Goal: Task Accomplishment & Management: Complete application form

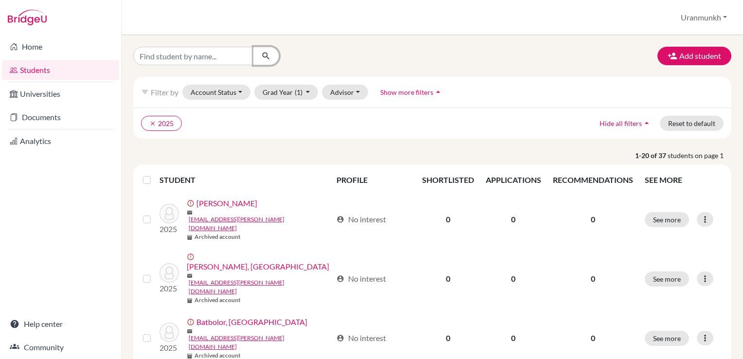
click at [254, 55] on button "submit" at bounding box center [266, 56] width 26 height 18
click at [224, 55] on input "Find student by name..." at bounding box center [193, 56] width 121 height 18
type input "Tengis"
click at [265, 47] on button "submit" at bounding box center [266, 56] width 26 height 18
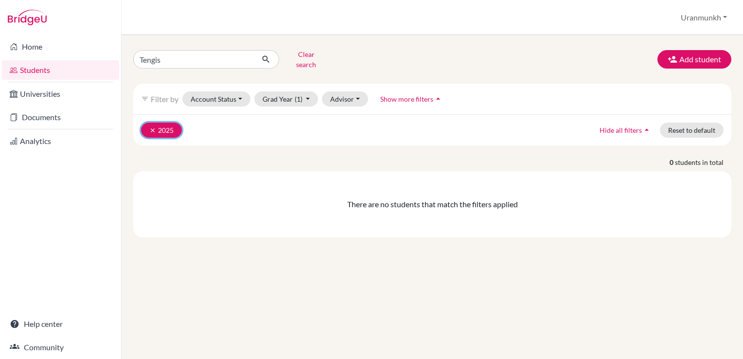
click at [148, 124] on button "clear 2025" at bounding box center [161, 130] width 41 height 15
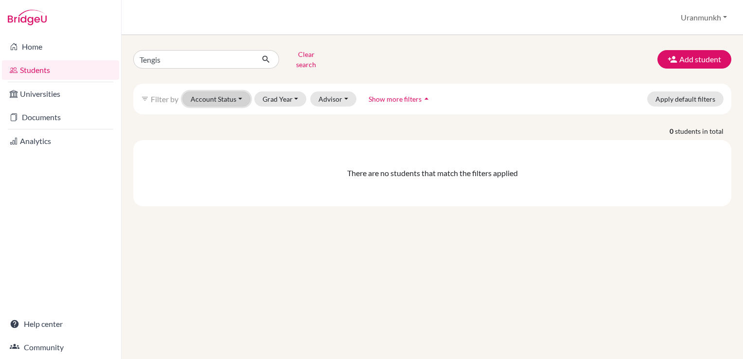
click at [210, 91] on button "Account Status" at bounding box center [216, 98] width 68 height 15
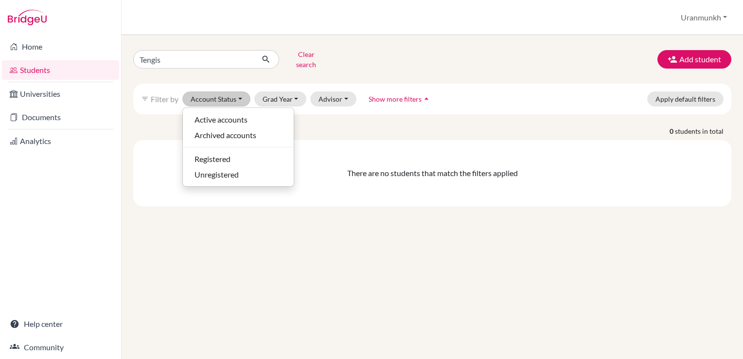
click at [276, 100] on div "filter_list Filter by Account Status Active accounts Archived accounts Register…" at bounding box center [432, 99] width 598 height 31
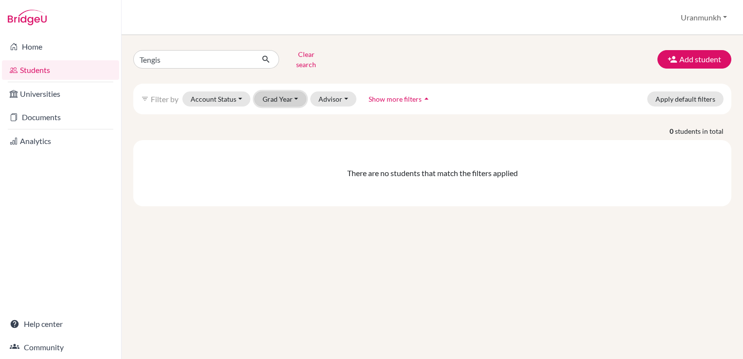
click at [281, 92] on button "Grad Year" at bounding box center [280, 98] width 53 height 15
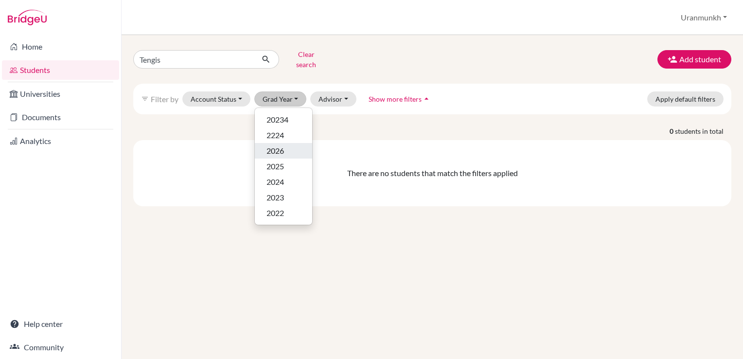
click at [276, 147] on span "2026" at bounding box center [276, 151] width 18 height 12
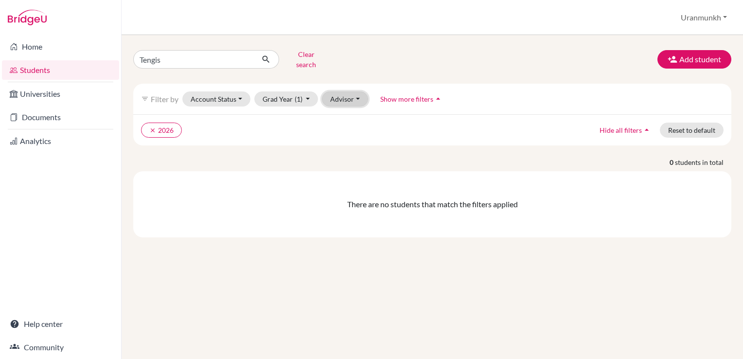
click at [344, 91] on button "Advisor" at bounding box center [345, 98] width 46 height 15
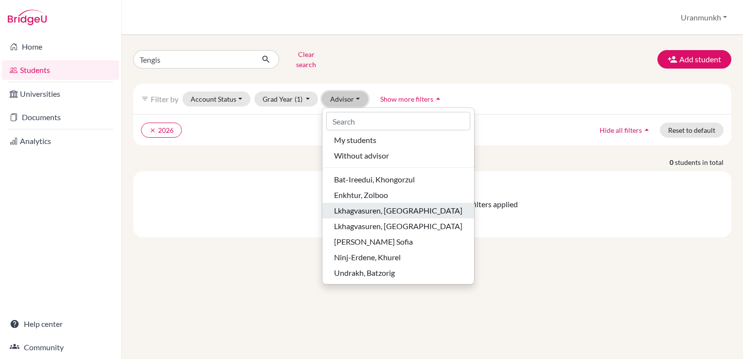
scroll to position [2, 0]
click at [496, 63] on div "Tengis Clear search Add student" at bounding box center [432, 59] width 613 height 25
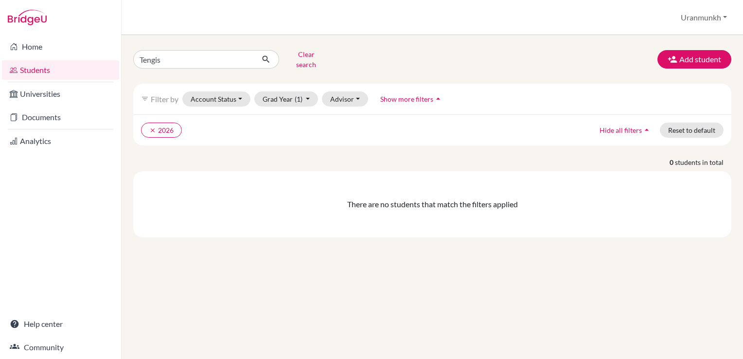
click at [467, 128] on ul "clear 2026" at bounding box center [359, 130] width 437 height 15
click at [305, 96] on button "Grad Year (1)" at bounding box center [286, 98] width 64 height 15
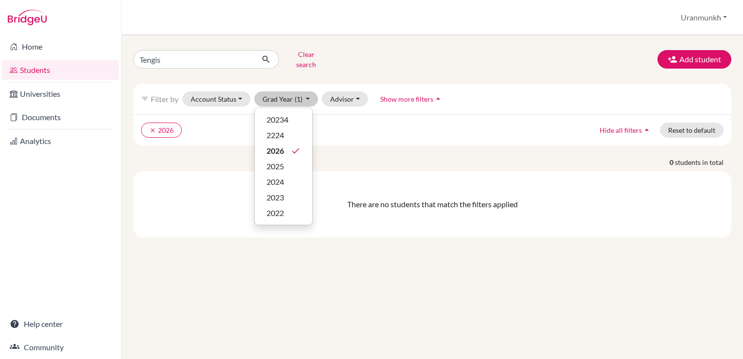
click at [380, 135] on div "clear 2026 Hide all filters arrow_drop_up Reset to default" at bounding box center [432, 129] width 598 height 31
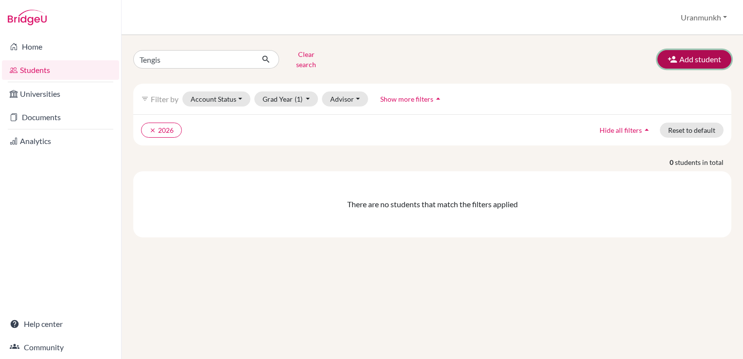
click at [704, 55] on button "Add student" at bounding box center [695, 59] width 74 height 18
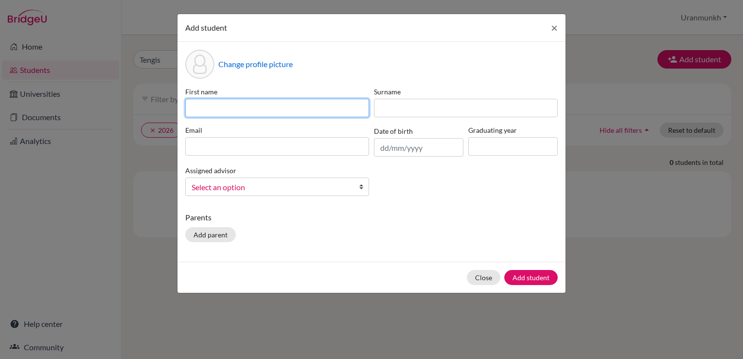
click at [240, 110] on input at bounding box center [277, 108] width 184 height 18
type input "Tengis"
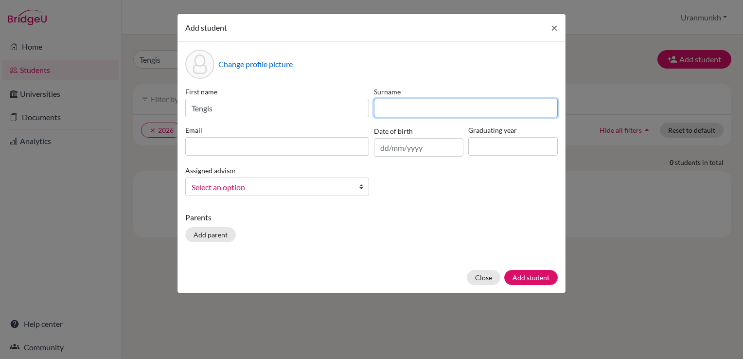
click at [439, 101] on input at bounding box center [466, 108] width 184 height 18
type input "Batkhuu"
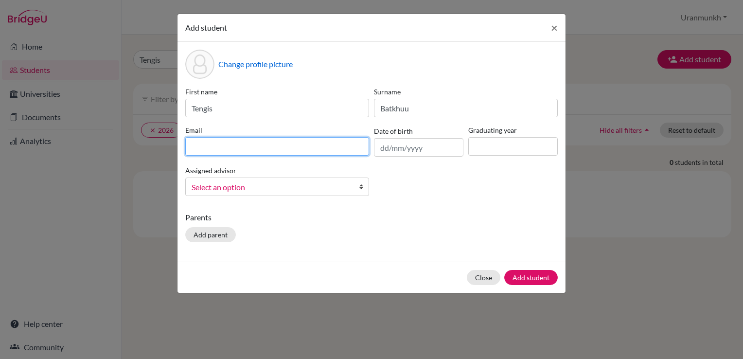
click at [306, 149] on input at bounding box center [277, 146] width 184 height 18
paste input "tengisbatkhuu8@gmail.com"
type input "tengisbatkhuu8@gmail.com"
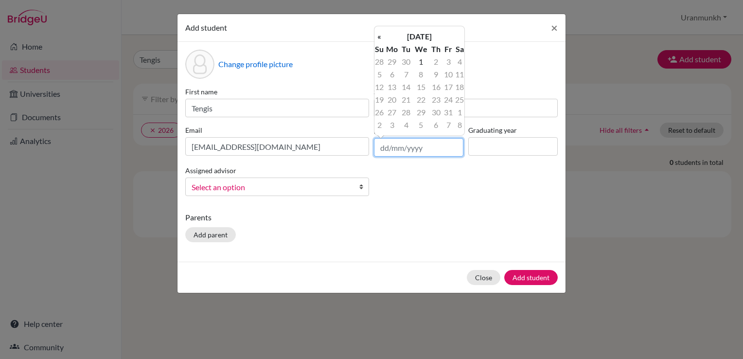
click at [404, 147] on input "text" at bounding box center [418, 147] width 89 height 18
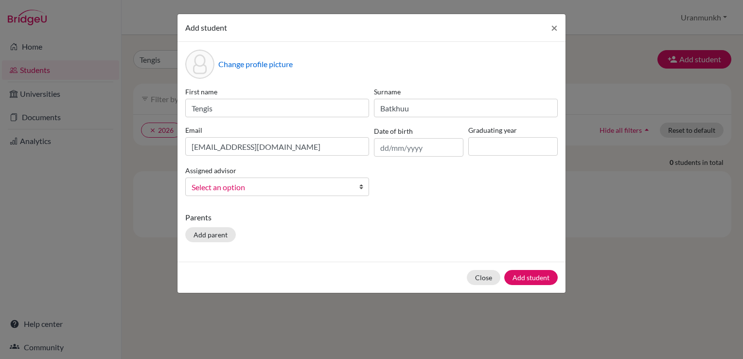
click at [426, 212] on div "Change profile picture First name Tengis Surname Batkhuu Email tengisbatkhuu8@g…" at bounding box center [372, 152] width 388 height 220
click at [398, 156] on input "text" at bounding box center [418, 147] width 89 height 18
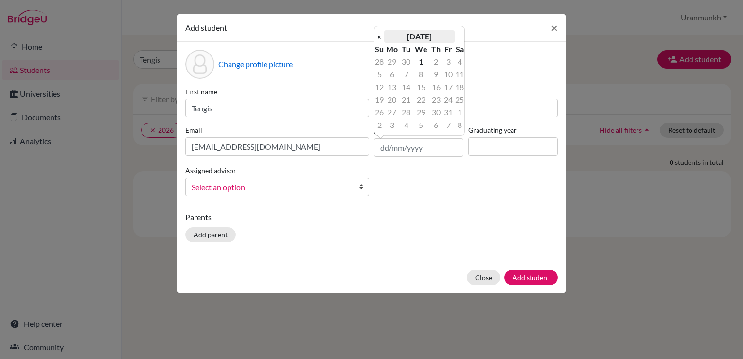
click at [418, 40] on th "October 2025" at bounding box center [419, 36] width 71 height 13
click at [417, 40] on th "2025" at bounding box center [419, 40] width 71 height 13
click at [426, 44] on th "2020-2029" at bounding box center [419, 40] width 71 height 13
click at [416, 65] on span "2000" at bounding box center [408, 61] width 20 height 26
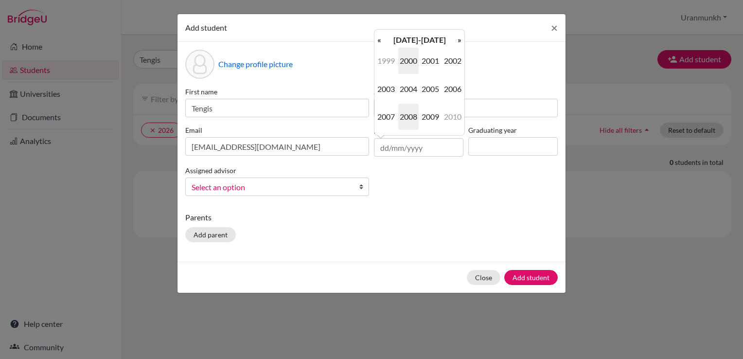
click at [407, 112] on span "2008" at bounding box center [408, 117] width 20 height 26
click at [432, 96] on span "Jul" at bounding box center [430, 89] width 20 height 26
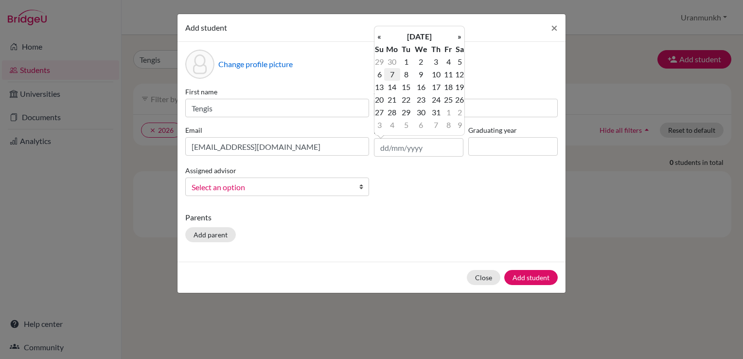
click at [392, 74] on td "7" at bounding box center [392, 74] width 16 height 13
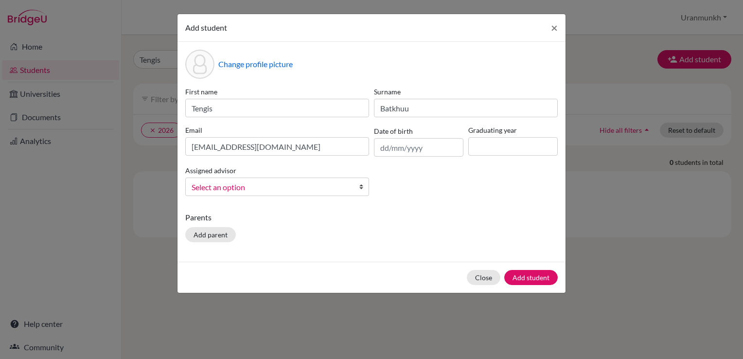
type input "07/07/2008"
click at [523, 149] on input at bounding box center [512, 146] width 89 height 18
type input "2026"
click at [319, 185] on span "Select an option" at bounding box center [271, 187] width 159 height 13
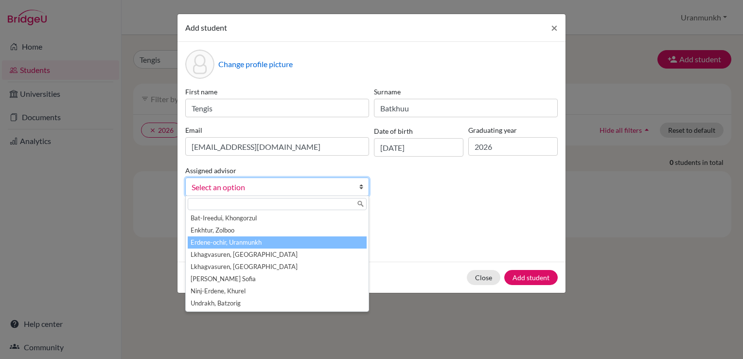
click at [265, 246] on li "Erdene-ochir, Uranmunkh" at bounding box center [277, 242] width 179 height 12
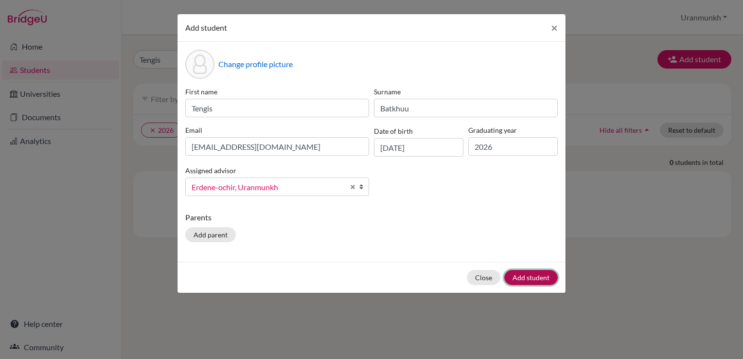
click at [534, 280] on button "Add student" at bounding box center [531, 277] width 54 height 15
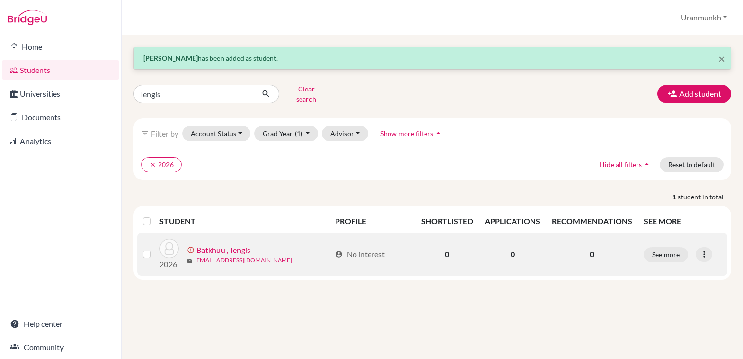
click at [358, 249] on div "account_circle No interest" at bounding box center [360, 255] width 50 height 12
drag, startPoint x: 389, startPoint y: 247, endPoint x: 320, endPoint y: 241, distance: 69.3
click at [320, 241] on tr "2026 error_outline Batkhuu , Tengis mail tengisbatkhuu8@gmail.com account_circl…" at bounding box center [432, 254] width 590 height 43
drag, startPoint x: 320, startPoint y: 241, endPoint x: 414, endPoint y: 260, distance: 96.2
click at [414, 260] on td "account_circle No interest" at bounding box center [372, 254] width 86 height 43
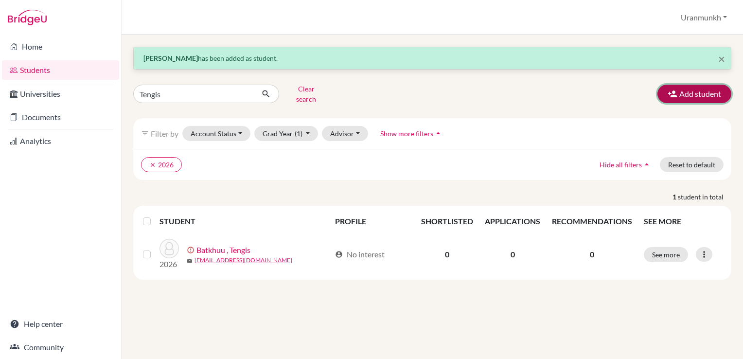
click at [706, 91] on button "Add student" at bounding box center [695, 94] width 74 height 18
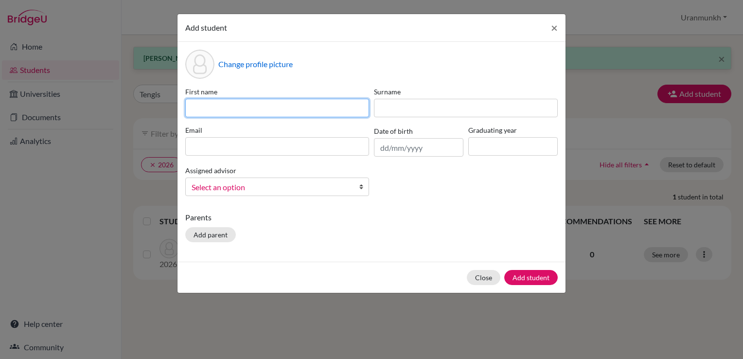
click at [290, 103] on input at bounding box center [277, 108] width 184 height 18
type input "Amina"
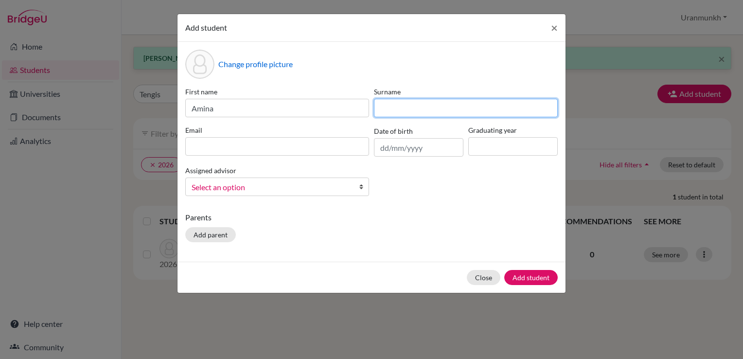
click at [447, 104] on input at bounding box center [466, 108] width 184 height 18
type input "Munkhod"
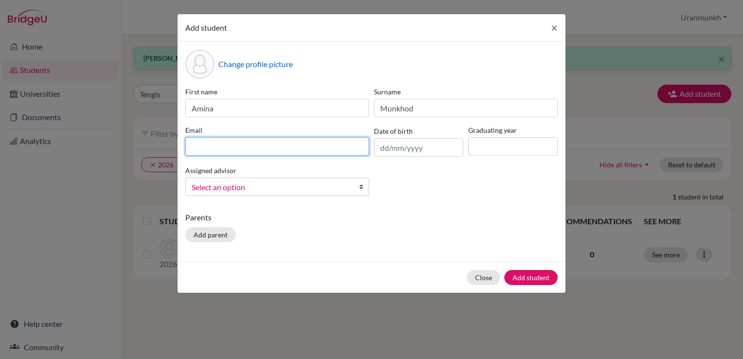
click at [303, 151] on input at bounding box center [277, 146] width 184 height 18
paste input "aminamunkhod1@gmail.com"
type input "aminamunkhod1@gmail.com"
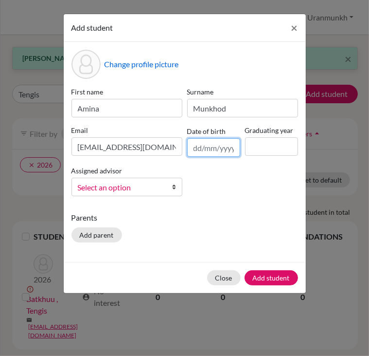
click at [226, 149] on input "text" at bounding box center [213, 147] width 53 height 18
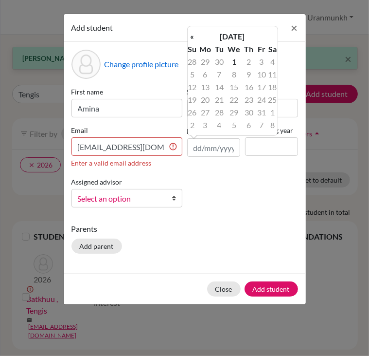
click at [152, 198] on span "Select an option" at bounding box center [121, 198] width 86 height 13
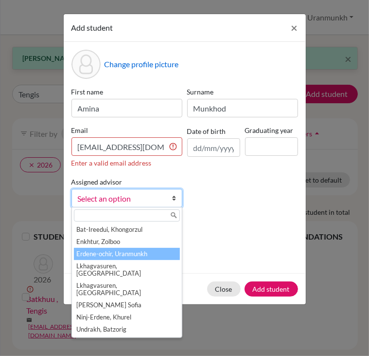
click at [129, 252] on li "Erdene-ochir, Uranmunkh" at bounding box center [127, 254] width 106 height 12
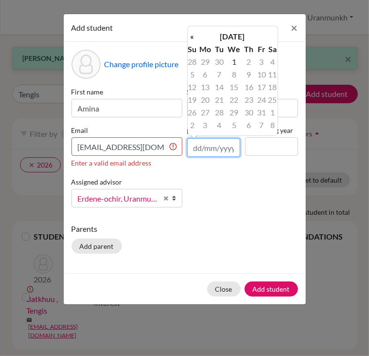
click at [222, 154] on input "text" at bounding box center [213, 147] width 53 height 18
click at [248, 34] on th "October 2025" at bounding box center [232, 36] width 71 height 13
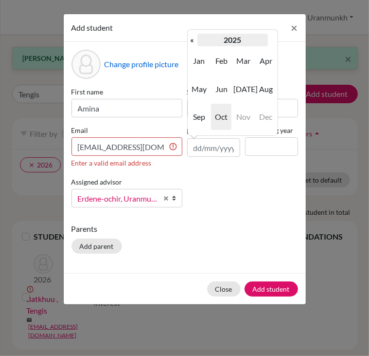
click at [228, 40] on th "2025" at bounding box center [232, 40] width 71 height 13
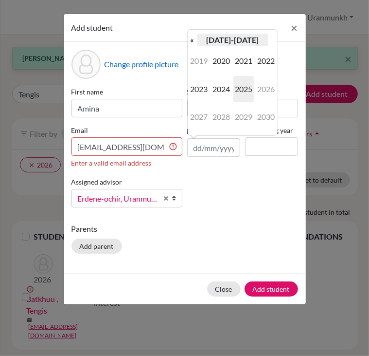
click at [231, 43] on th "2020-2029" at bounding box center [232, 40] width 71 height 13
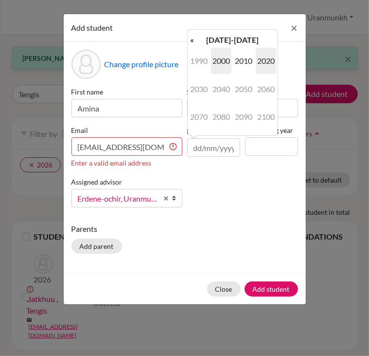
click at [214, 64] on span "2000" at bounding box center [221, 61] width 20 height 26
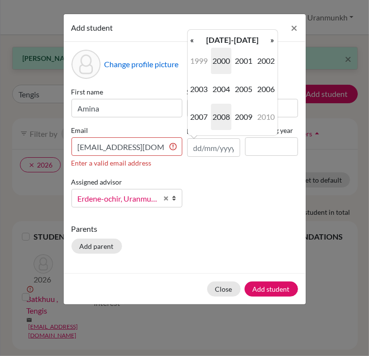
click at [223, 114] on span "2008" at bounding box center [221, 117] width 20 height 26
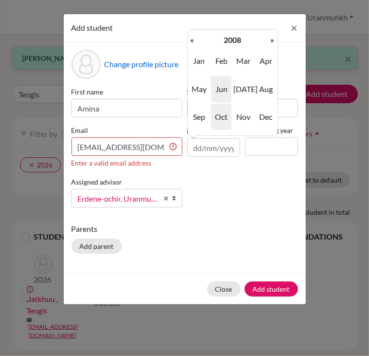
click at [223, 93] on span "Jun" at bounding box center [221, 89] width 20 height 26
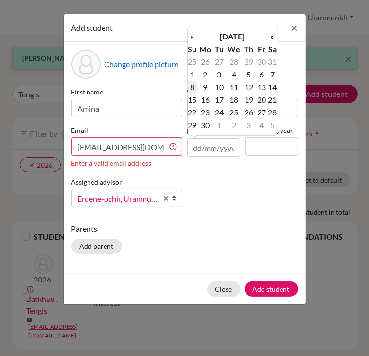
click at [191, 88] on td "8" at bounding box center [193, 87] width 10 height 13
type input "08/06/2008"
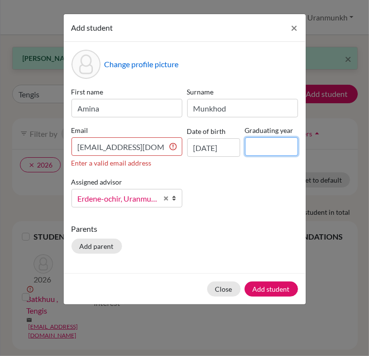
click at [277, 137] on input at bounding box center [271, 146] width 53 height 18
type input "2026"
click at [249, 171] on div "First name Amina Surname Munkhod Email aminamunkhod1@gmail.com Enter a valid em…" at bounding box center [185, 151] width 232 height 128
click at [150, 149] on input "aminamunkhod1@gmail.com" at bounding box center [126, 146] width 111 height 18
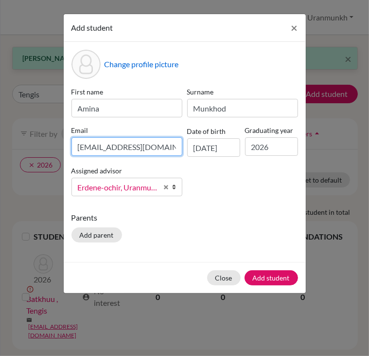
scroll to position [0, 1]
click at [83, 148] on input "aminamunkhod1@gmail.com" at bounding box center [126, 146] width 111 height 18
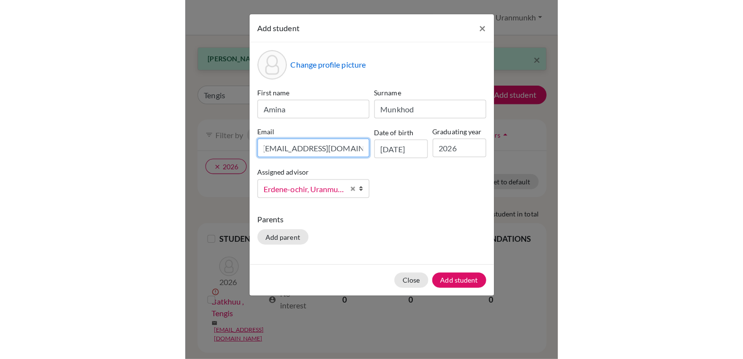
scroll to position [0, 0]
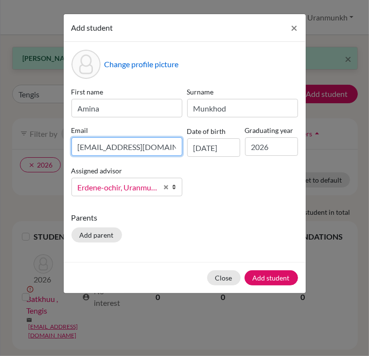
type input "aminamunkhod1@gmail.com"
click at [225, 212] on p "Parents" at bounding box center [184, 218] width 227 height 12
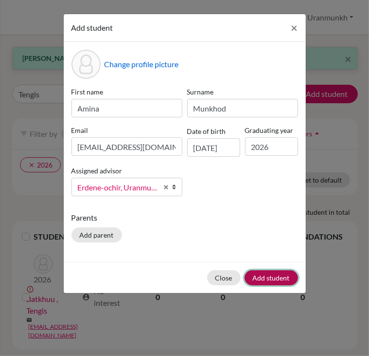
click at [279, 272] on button "Add student" at bounding box center [272, 277] width 54 height 15
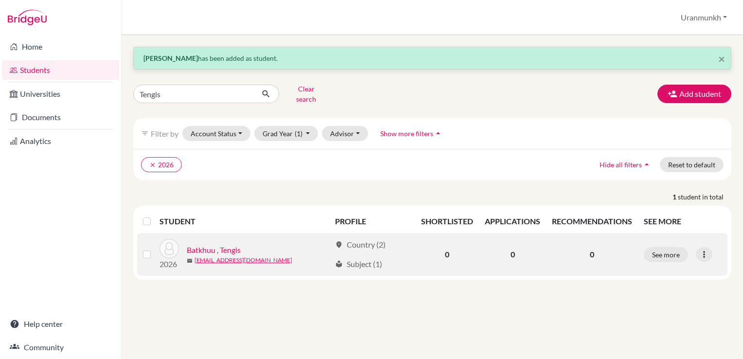
click at [371, 240] on div "location_on Country (2)" at bounding box center [360, 245] width 51 height 12
click at [670, 247] on button "See more" at bounding box center [666, 254] width 44 height 15
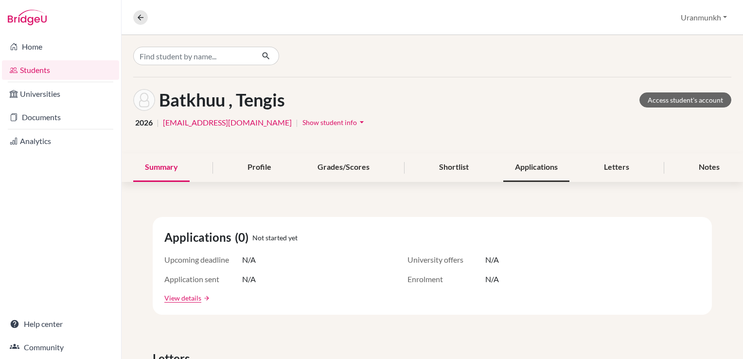
click at [549, 168] on div "Applications" at bounding box center [536, 167] width 66 height 29
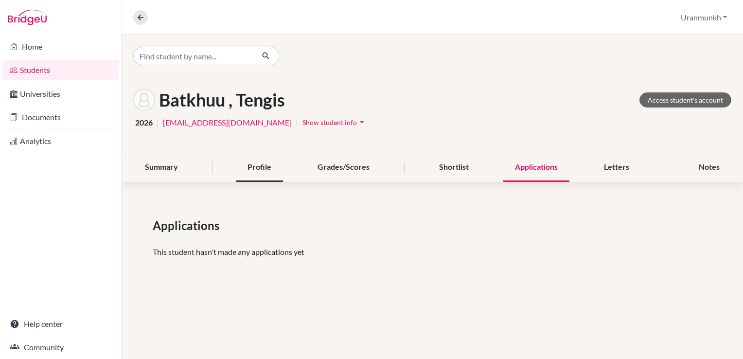
click at [259, 169] on div "Profile" at bounding box center [259, 167] width 47 height 29
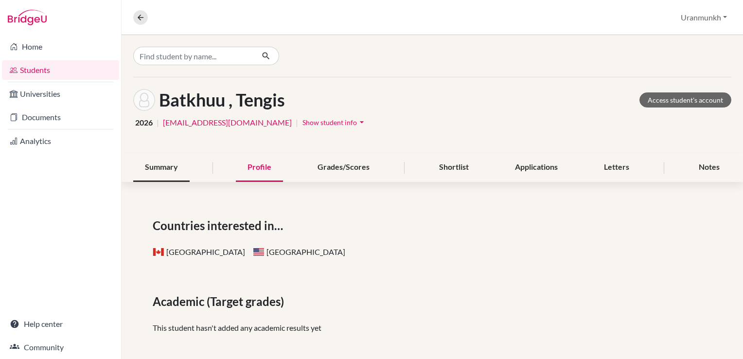
click at [185, 168] on div "Summary" at bounding box center [161, 167] width 56 height 29
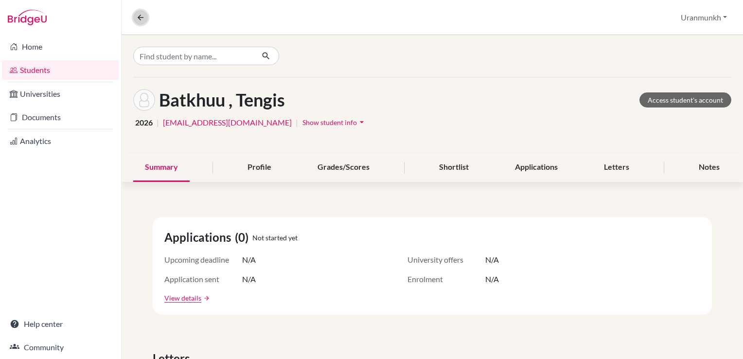
click at [140, 21] on icon at bounding box center [140, 17] width 9 height 9
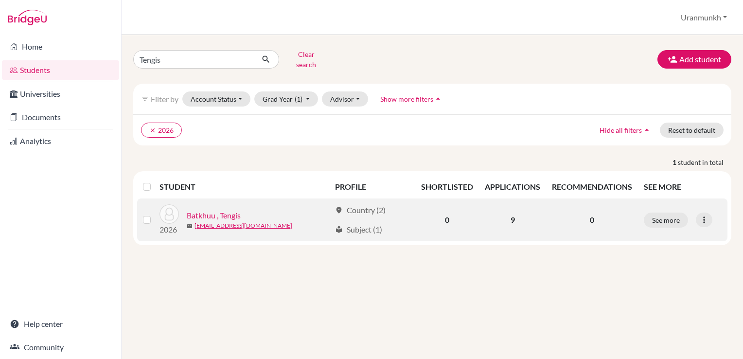
click at [216, 210] on link "Batkhuu , Tengis" at bounding box center [214, 216] width 54 height 12
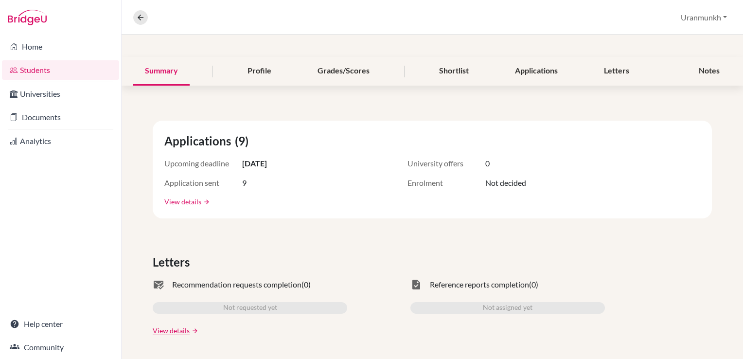
scroll to position [97, 0]
click at [197, 184] on span "Application sent" at bounding box center [203, 182] width 78 height 12
click at [196, 198] on link "View details" at bounding box center [182, 201] width 37 height 10
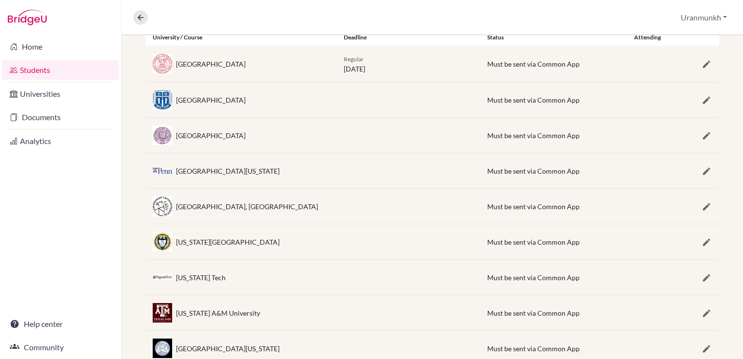
scroll to position [100, 0]
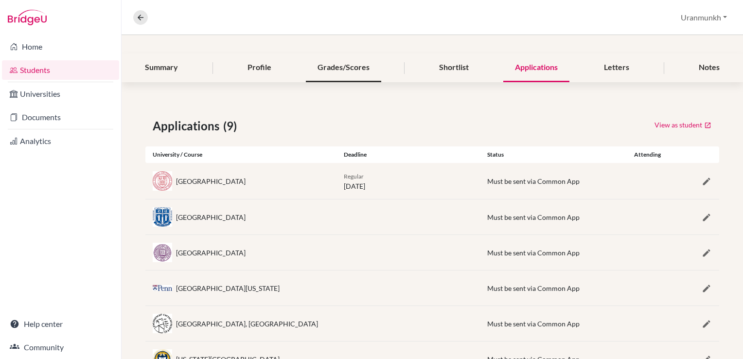
click at [363, 70] on div "Grades/Scores" at bounding box center [343, 68] width 75 height 29
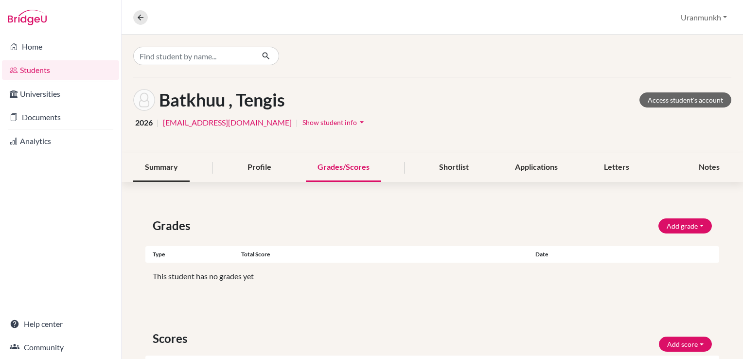
click at [184, 173] on div "Summary" at bounding box center [161, 167] width 56 height 29
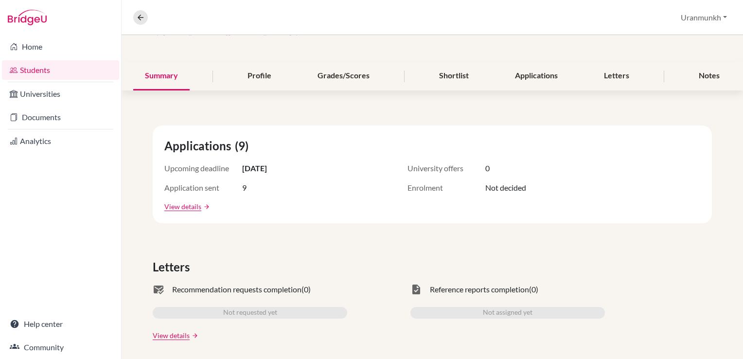
scroll to position [97, 0]
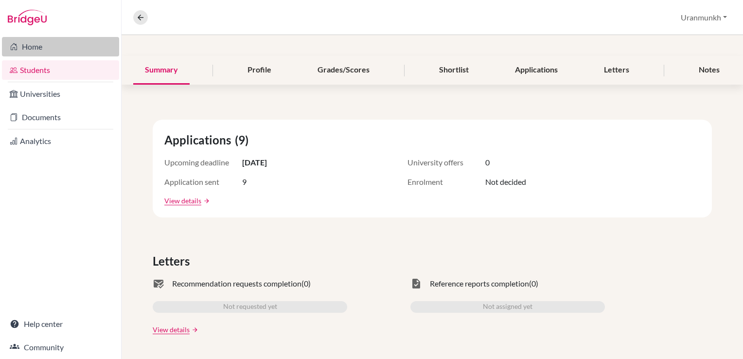
click at [52, 48] on link "Home" at bounding box center [60, 46] width 117 height 19
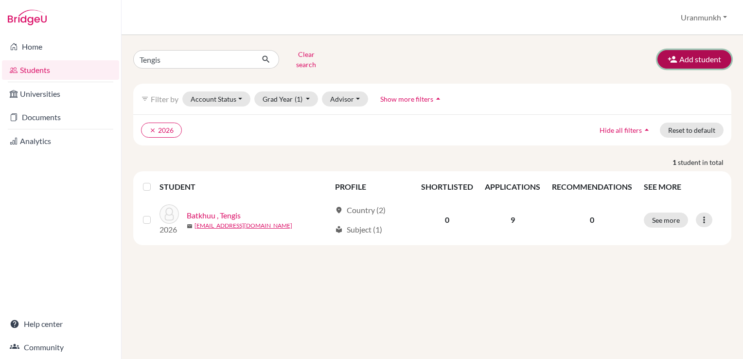
click at [693, 58] on button "Add student" at bounding box center [695, 59] width 74 height 18
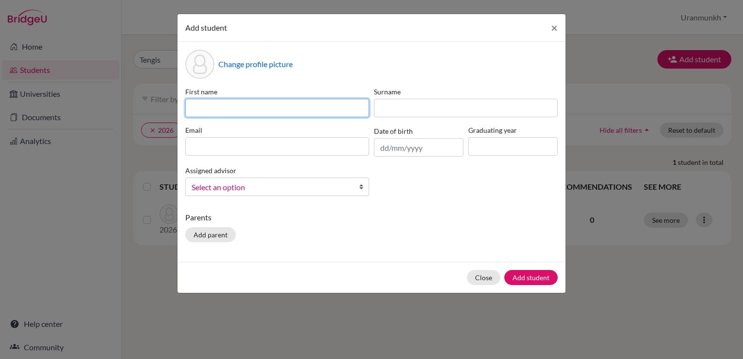
click at [213, 107] on input at bounding box center [277, 108] width 184 height 18
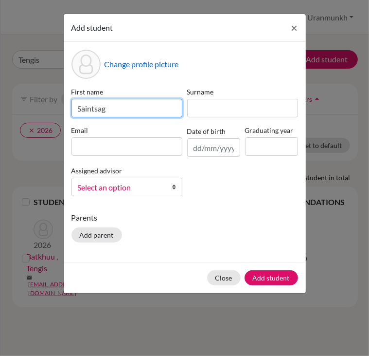
type input "Saintsag"
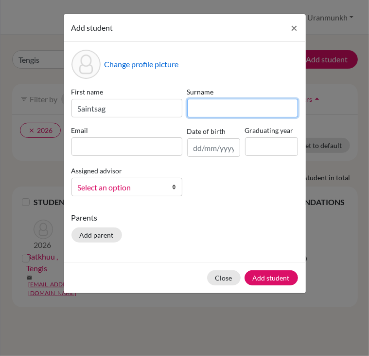
click at [212, 109] on input at bounding box center [242, 108] width 111 height 18
type input "Ganzorig"
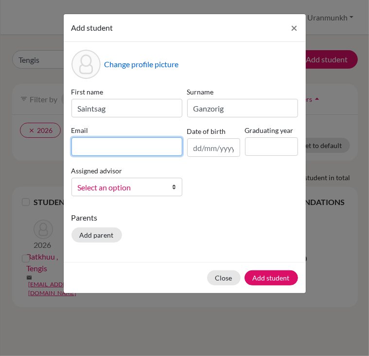
click at [108, 154] on input at bounding box center [126, 146] width 111 height 18
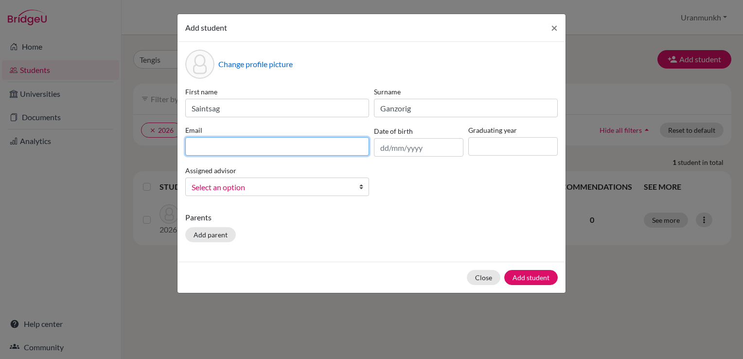
click at [264, 151] on input at bounding box center [277, 146] width 184 height 18
paste input "gsaintsag@gmail.com"
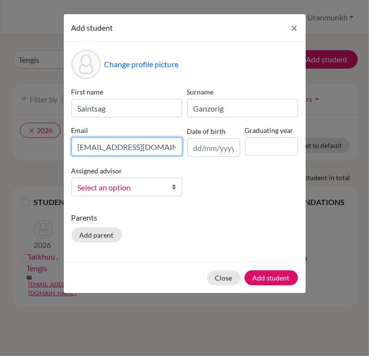
type input "gsaintsag@gmail.com"
click at [230, 156] on input "text" at bounding box center [213, 147] width 53 height 18
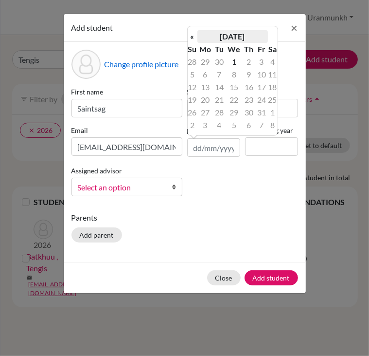
click at [247, 32] on th "October 2025" at bounding box center [232, 36] width 71 height 13
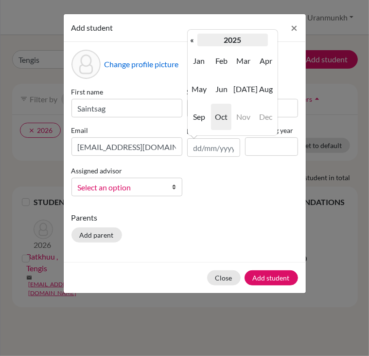
click at [234, 42] on th "2025" at bounding box center [232, 40] width 71 height 13
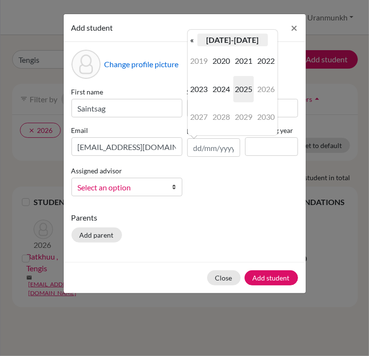
click at [230, 39] on th "2020-2029" at bounding box center [232, 40] width 71 height 13
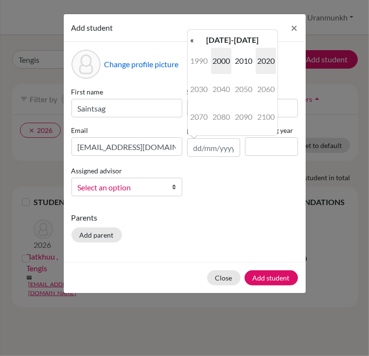
click at [219, 58] on span "2000" at bounding box center [221, 61] width 20 height 26
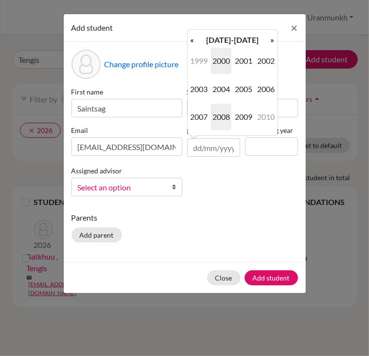
click at [224, 114] on span "2008" at bounding box center [221, 117] width 20 height 26
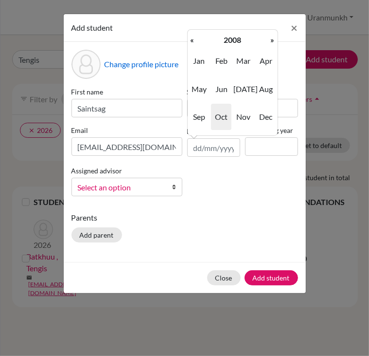
click at [225, 115] on span "Oct" at bounding box center [221, 117] width 20 height 26
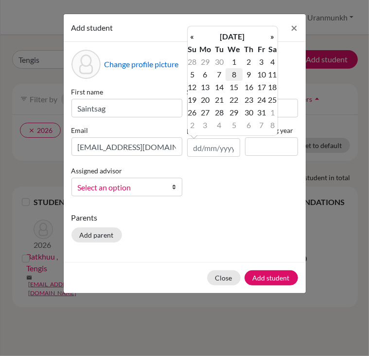
click at [235, 74] on td "8" at bounding box center [234, 74] width 17 height 13
type input "08/10/2008"
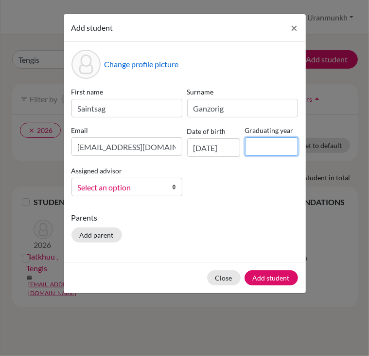
click at [272, 149] on input at bounding box center [271, 146] width 53 height 18
type input "2026"
click at [252, 232] on div "Parents Add parent" at bounding box center [184, 229] width 227 height 35
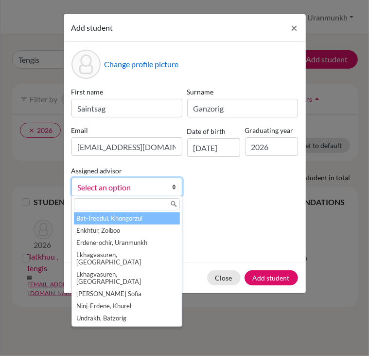
click at [164, 184] on link "Select an option" at bounding box center [126, 187] width 111 height 18
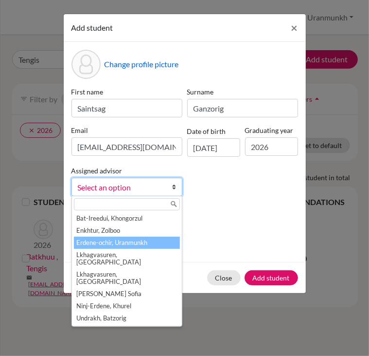
click at [136, 241] on li "Erdene-ochir, Uranmunkh" at bounding box center [127, 242] width 106 height 12
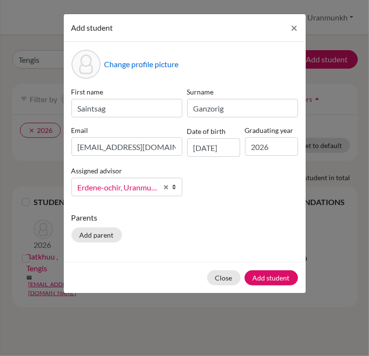
click at [255, 196] on div "First name Saintsag Surname Ganzorig Email gsaintsag@gmail.com Date of birth 08…" at bounding box center [185, 145] width 232 height 117
click at [277, 276] on button "Add student" at bounding box center [272, 277] width 54 height 15
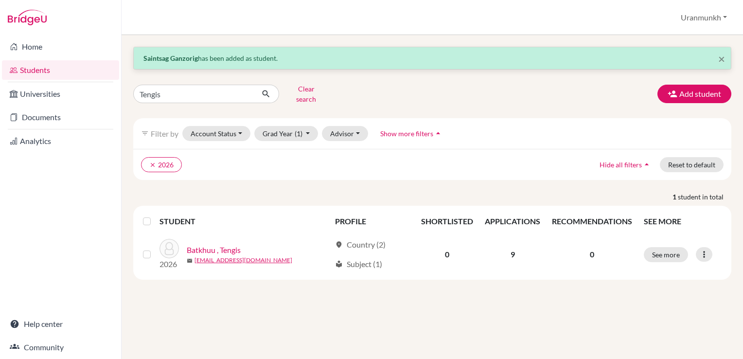
click at [303, 287] on div "× Saintsag Ganzorig has been added as student. Tengis Clear search Add student …" at bounding box center [433, 197] width 622 height 324
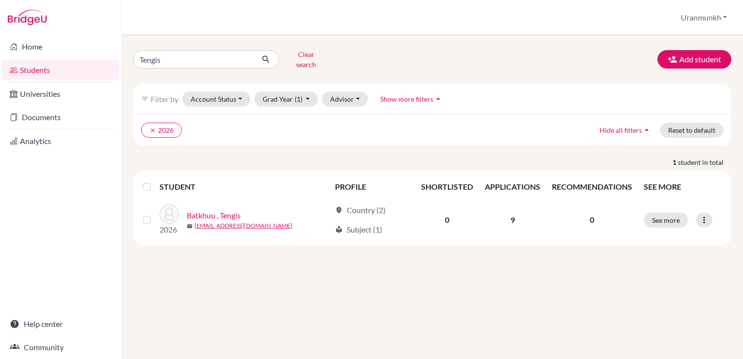
click at [568, 147] on div "Tengis Clear search Add student filter_list Filter by Account Status Active acc…" at bounding box center [432, 146] width 598 height 198
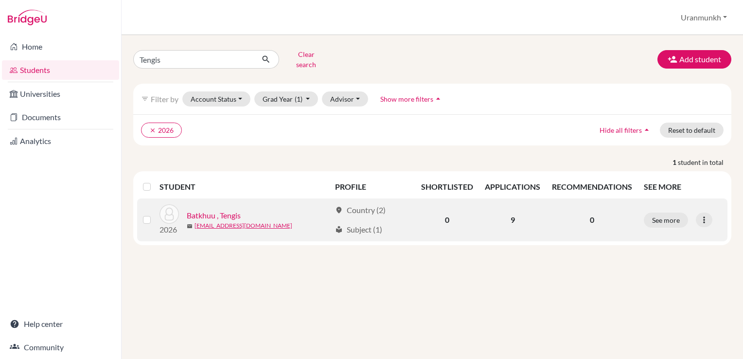
click at [287, 213] on div "Batkhuu , Tengis" at bounding box center [259, 216] width 144 height 12
